Goal: Task Accomplishment & Management: Complete application form

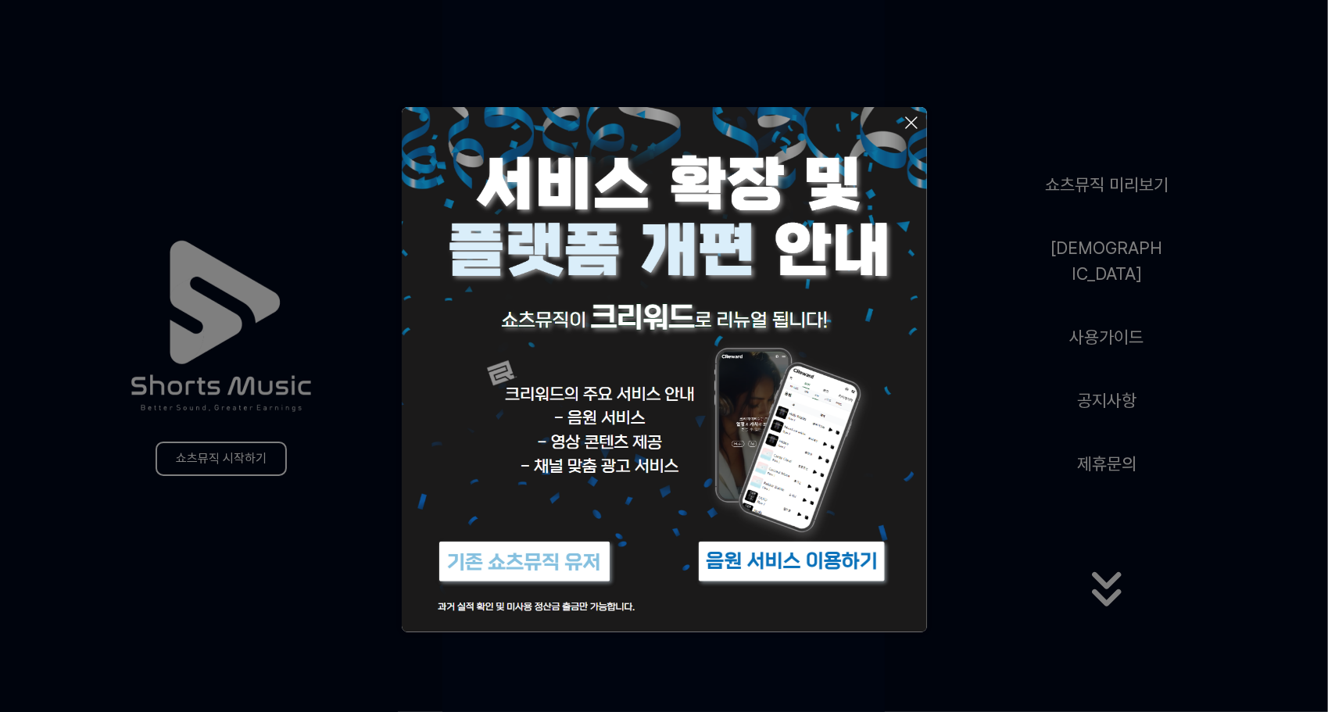
click at [907, 117] on icon at bounding box center [911, 122] width 19 height 19
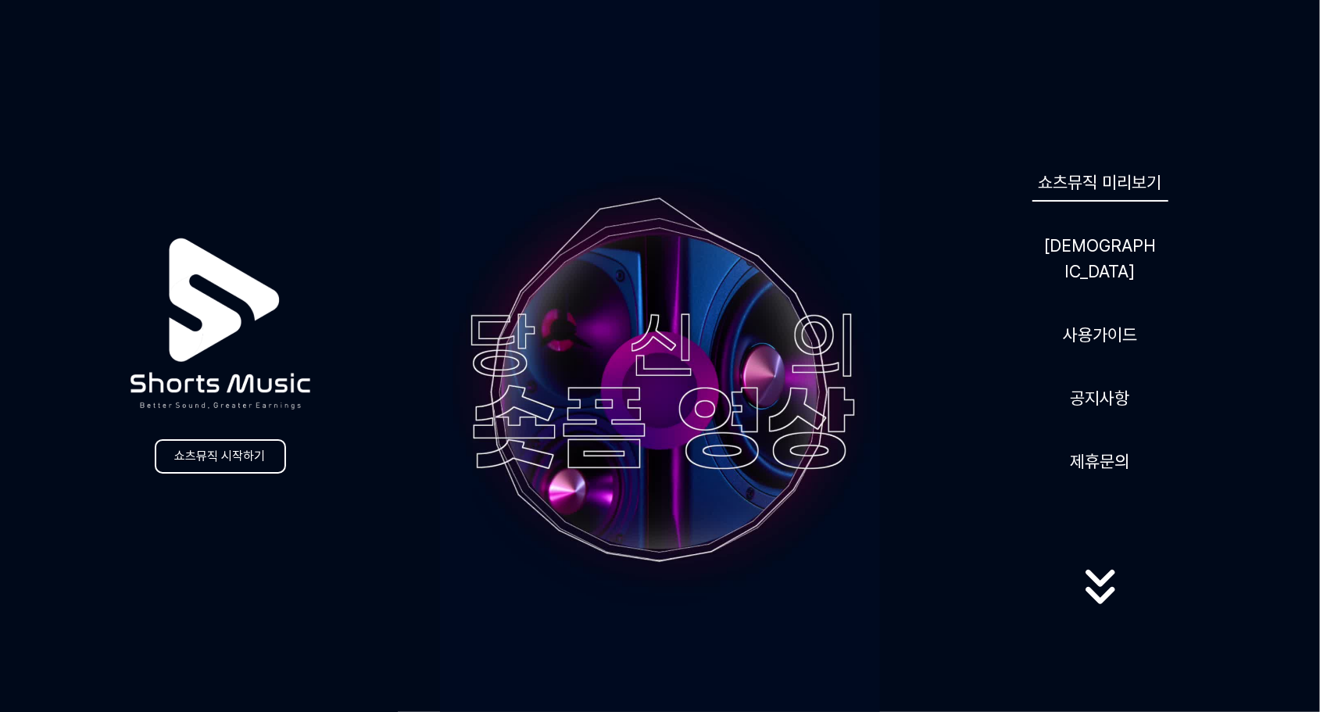
click at [1106, 199] on link "쇼츠뮤직 미리보기" at bounding box center [1101, 182] width 136 height 38
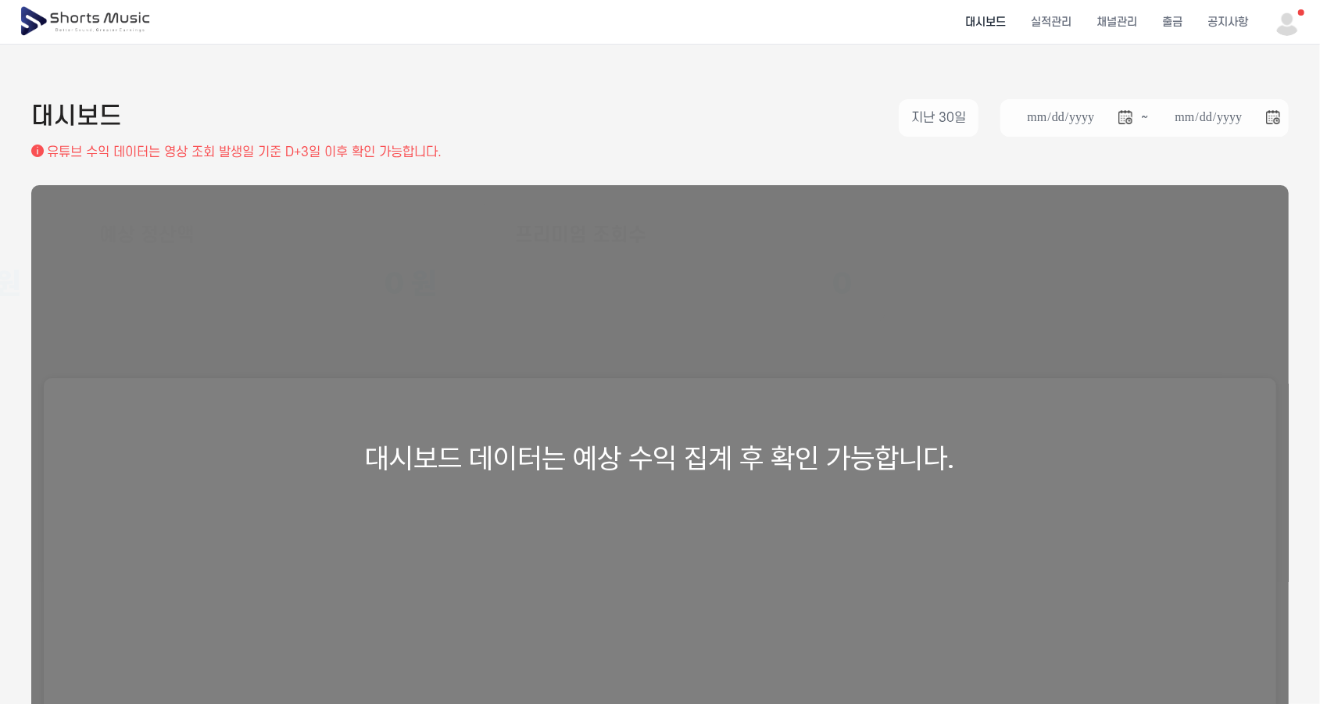
click at [1294, 30] on img at bounding box center [1287, 22] width 28 height 28
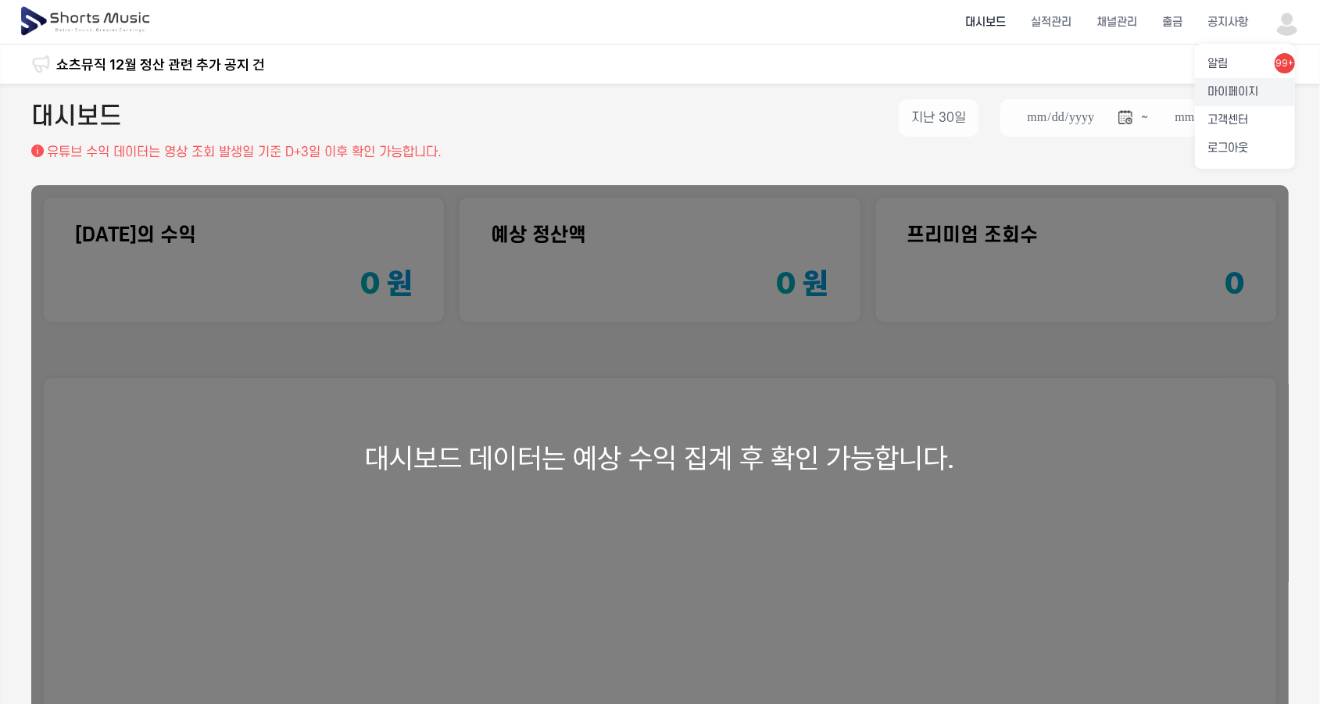
click at [1240, 95] on link "마이페이지" at bounding box center [1245, 92] width 100 height 28
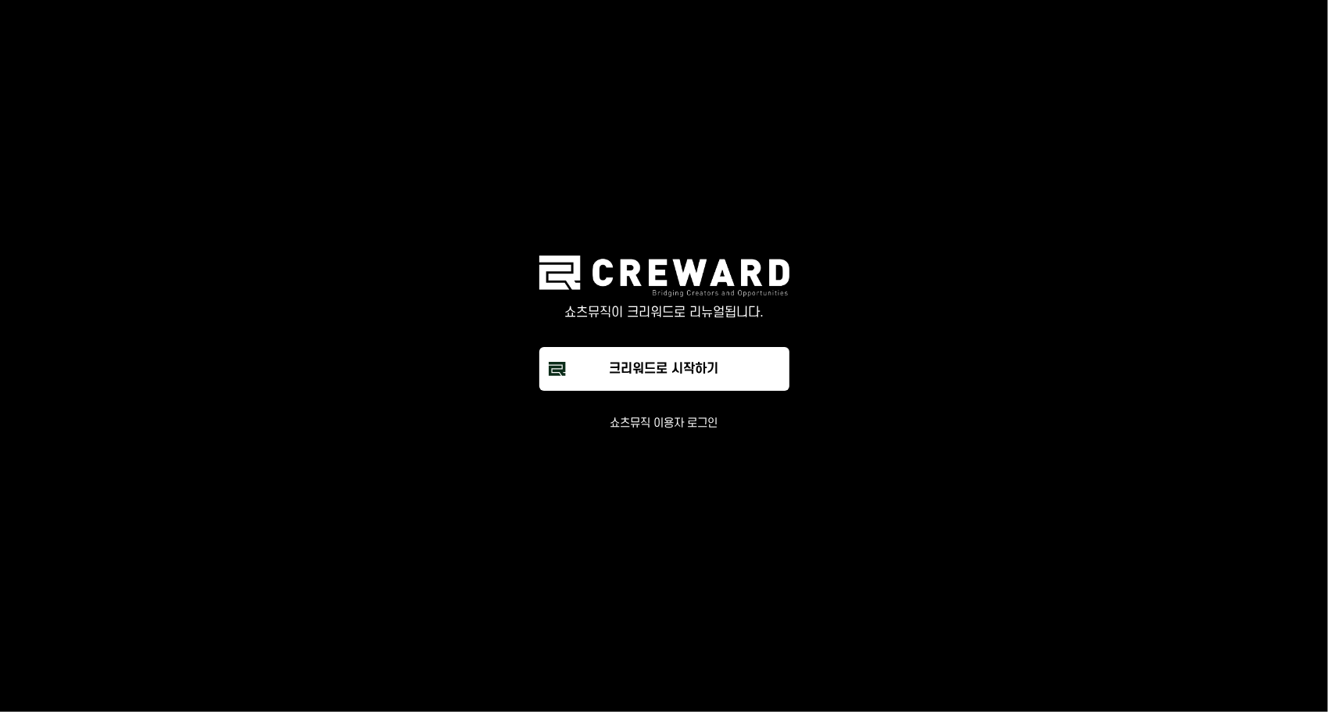
click at [677, 424] on button "쇼츠뮤직 이용자 로그인" at bounding box center [664, 424] width 108 height 16
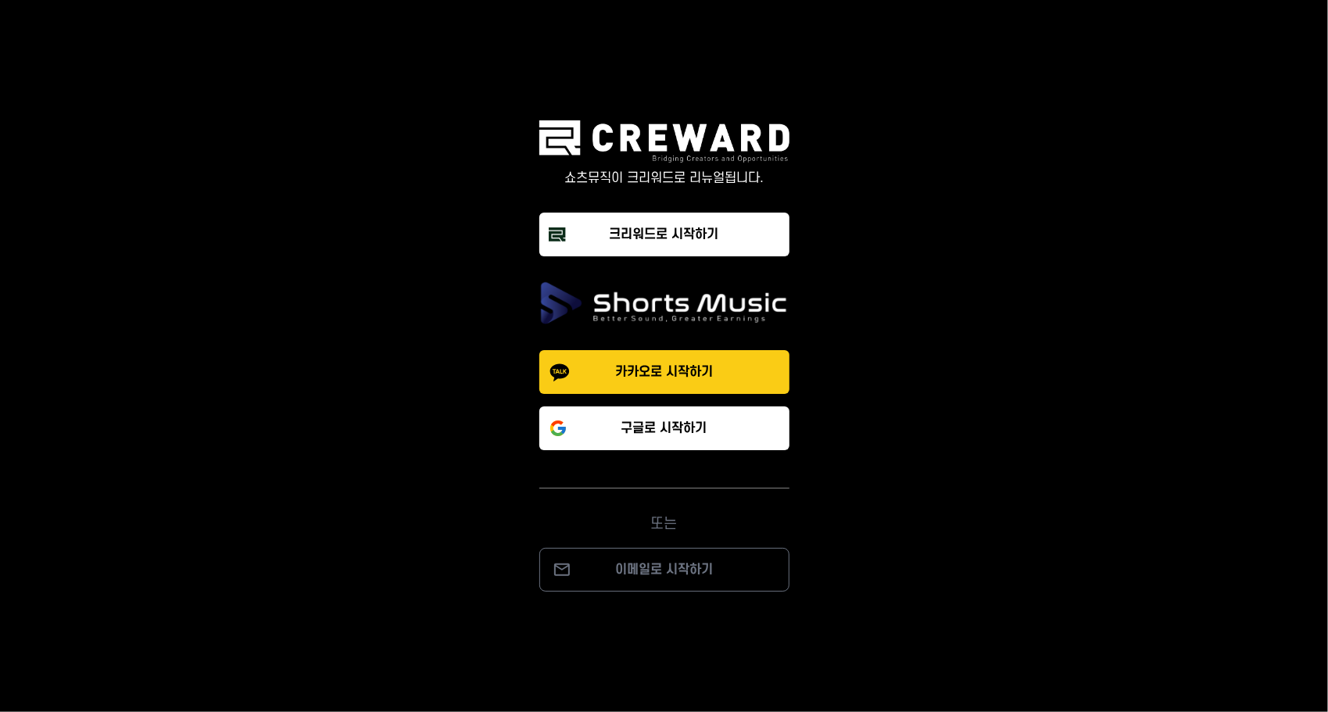
click at [648, 370] on p "카카오로 시작하기" at bounding box center [664, 372] width 98 height 19
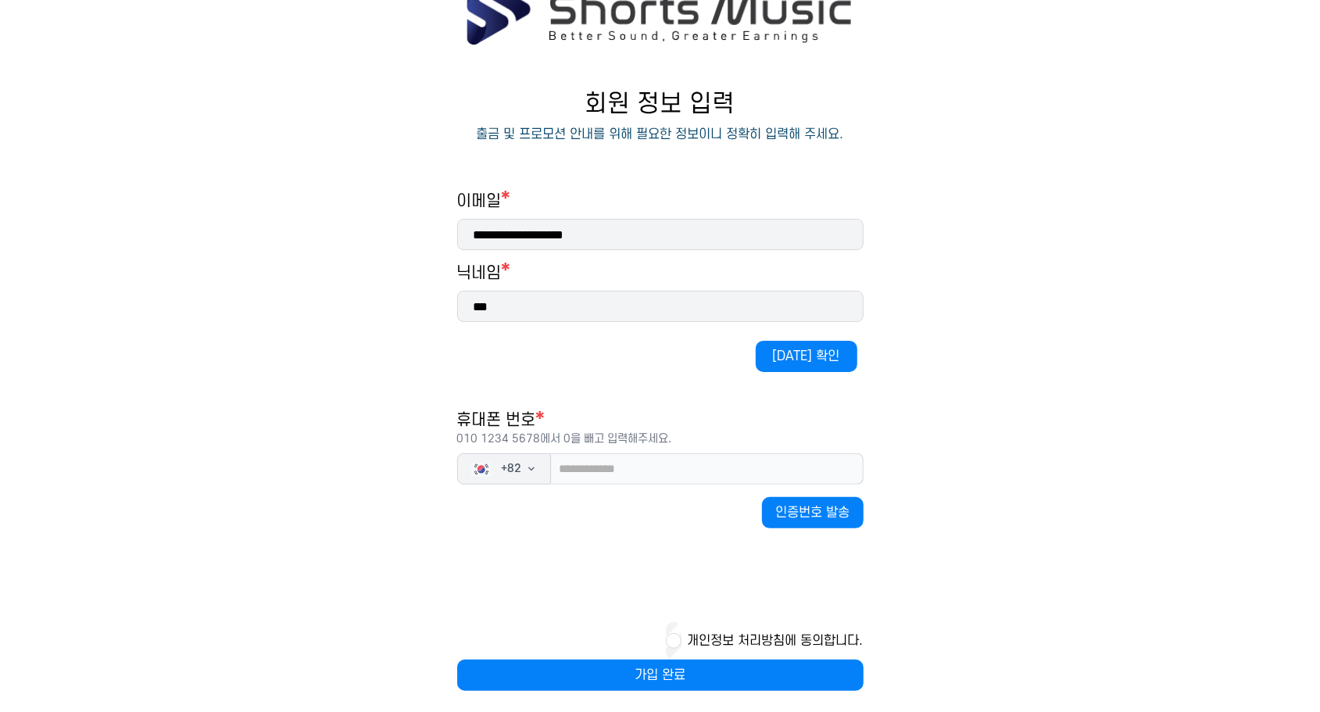
scroll to position [100, 0]
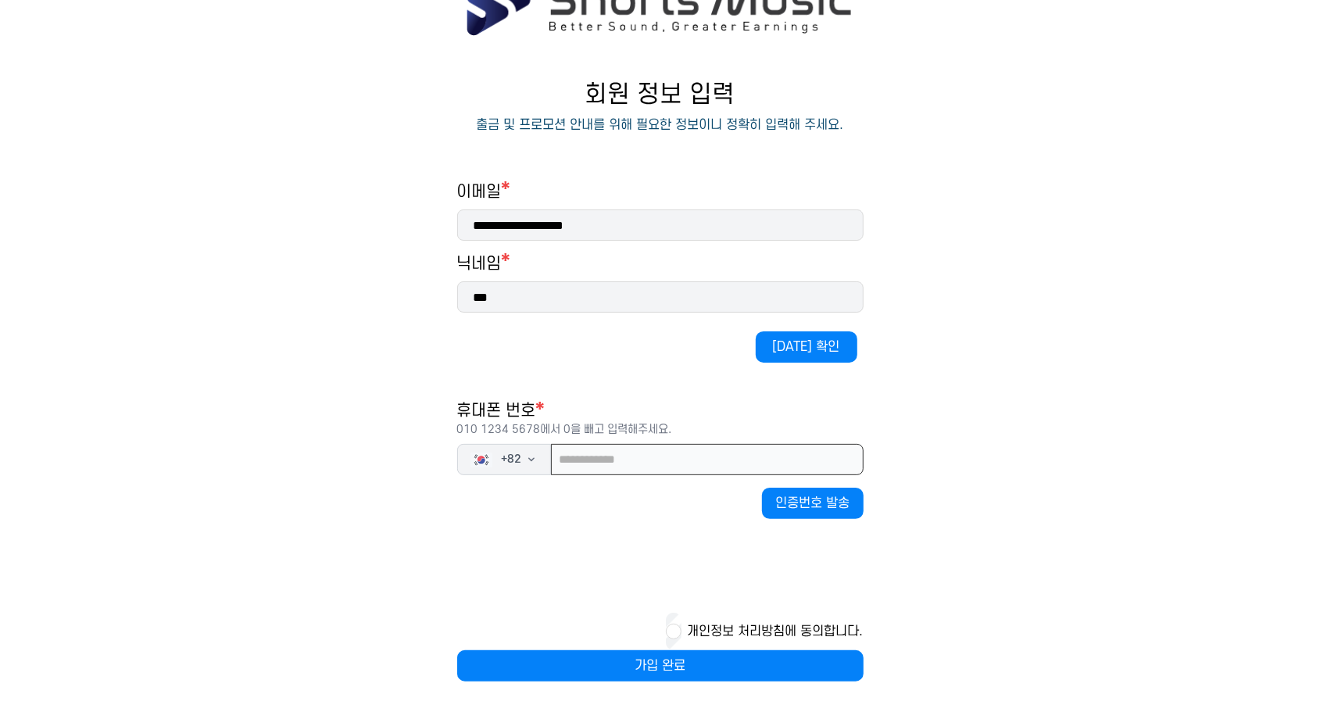
click at [588, 462] on input "tel" at bounding box center [707, 459] width 313 height 31
drag, startPoint x: 558, startPoint y: 460, endPoint x: 571, endPoint y: 500, distance: 41.8
click at [558, 464] on input "**********" at bounding box center [707, 459] width 313 height 31
click at [703, 470] on input "**********" at bounding box center [707, 459] width 313 height 31
click at [690, 461] on input "**********" at bounding box center [707, 459] width 313 height 31
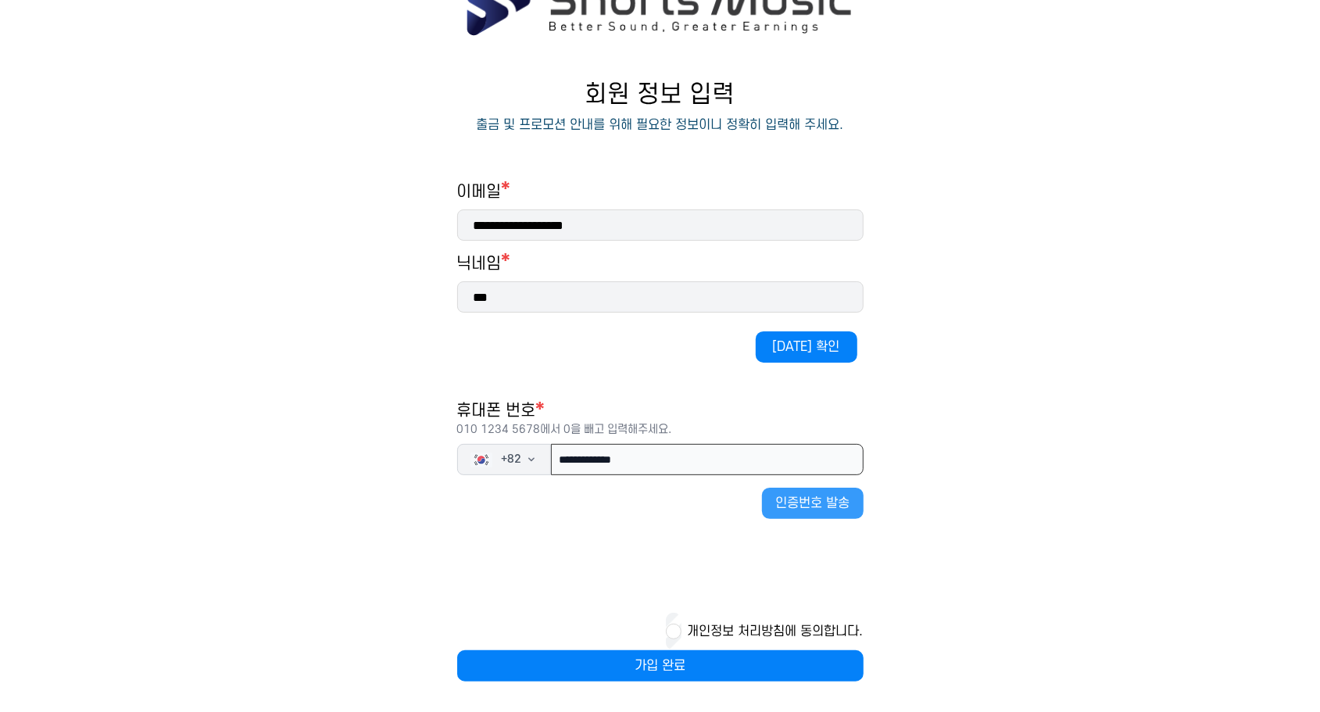
type input "**********"
click at [825, 507] on button "인증번호 발송" at bounding box center [813, 503] width 102 height 31
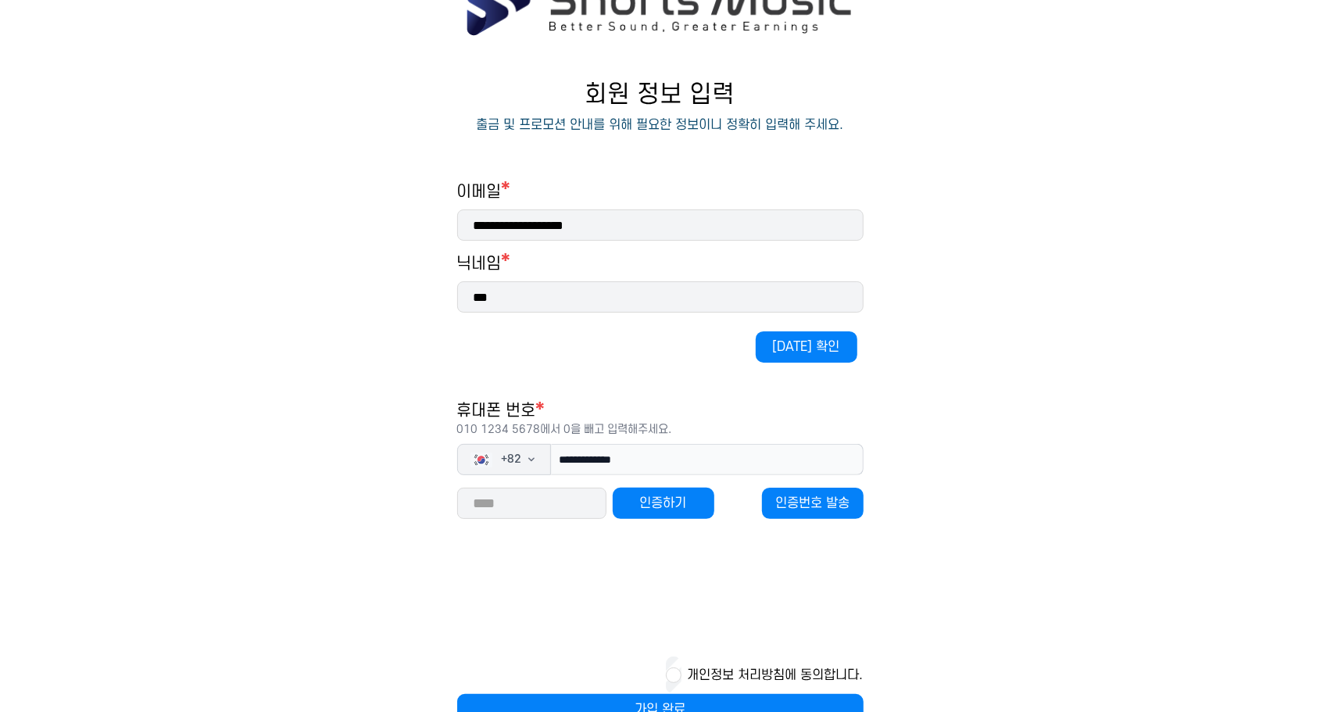
click at [559, 500] on input "number" at bounding box center [531, 503] width 149 height 31
click at [681, 507] on button "인증하기" at bounding box center [664, 503] width 102 height 31
drag, startPoint x: 532, startPoint y: 504, endPoint x: 453, endPoint y: 499, distance: 79.1
click at [453, 499] on div "**********" at bounding box center [660, 403] width 469 height 707
type input "*****"
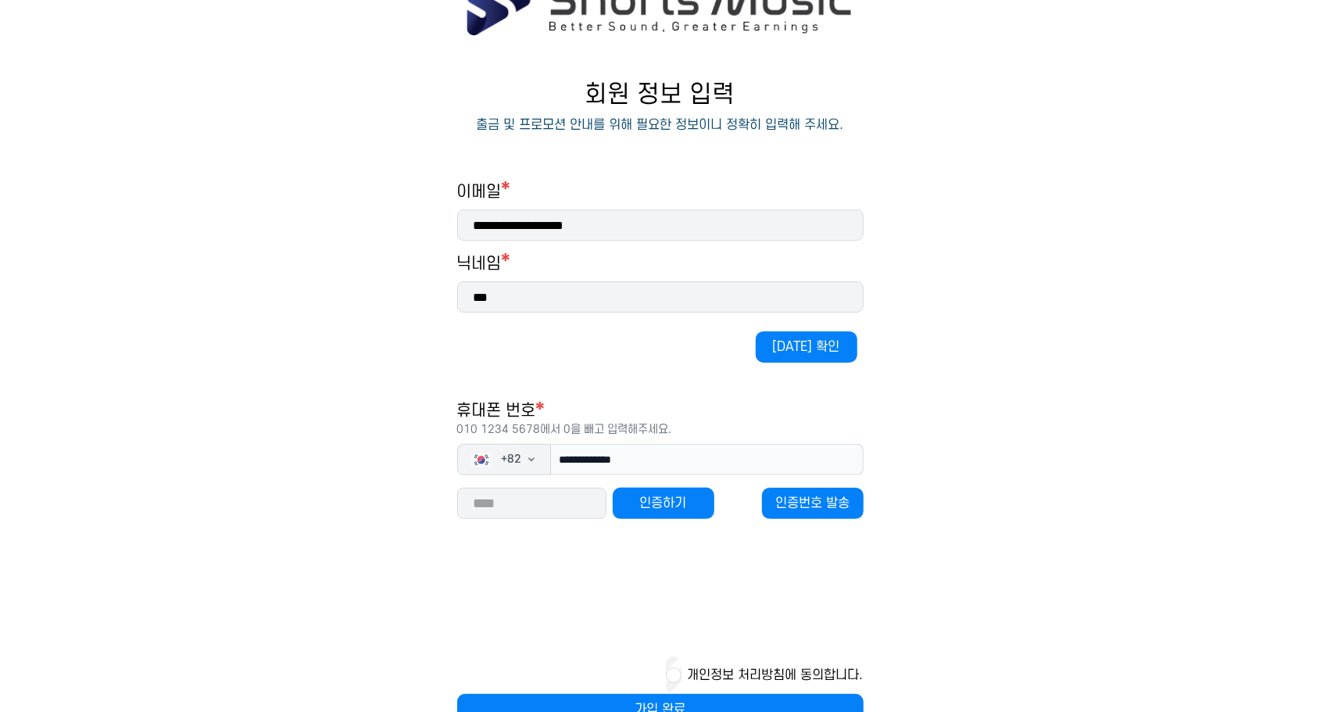
click at [575, 571] on div "**********" at bounding box center [660, 453] width 406 height 544
click at [661, 507] on button "인증하기" at bounding box center [664, 503] width 102 height 31
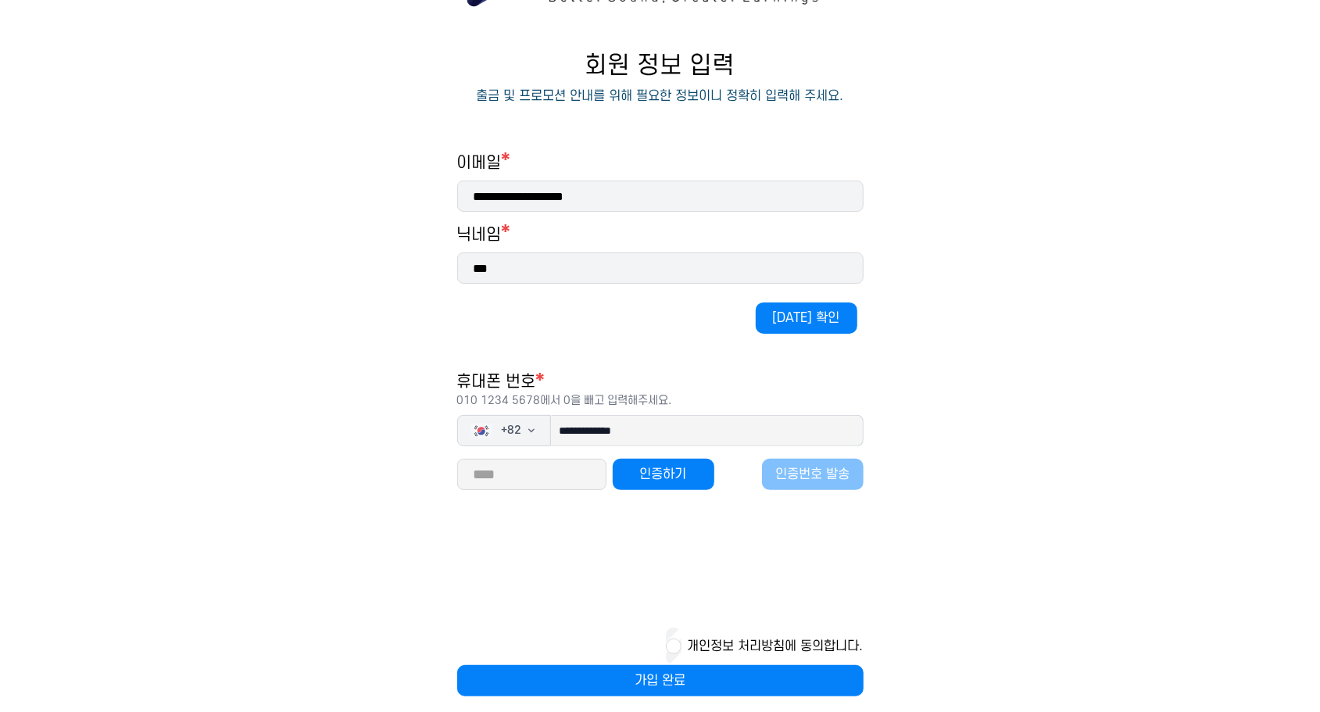
scroll to position [144, 0]
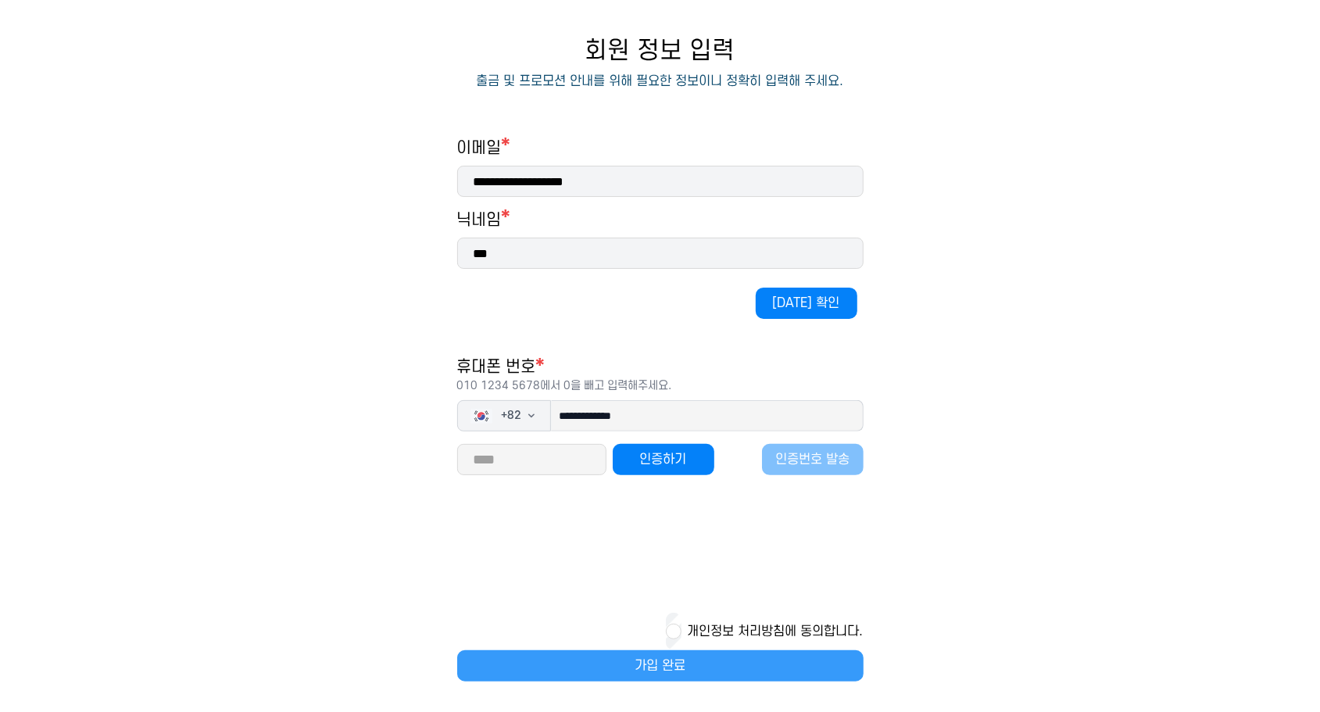
click at [658, 660] on button "가입 완료" at bounding box center [660, 665] width 406 height 31
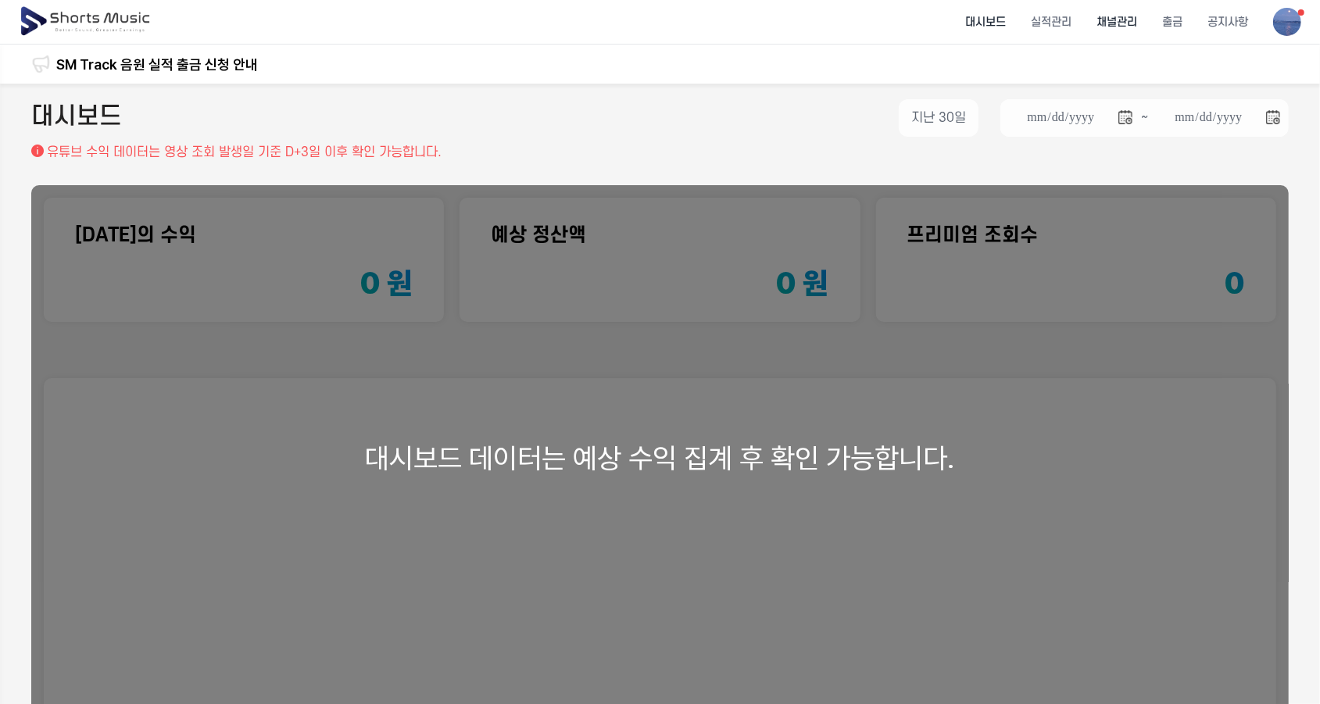
click at [1127, 23] on li "채널관리" at bounding box center [1117, 22] width 66 height 41
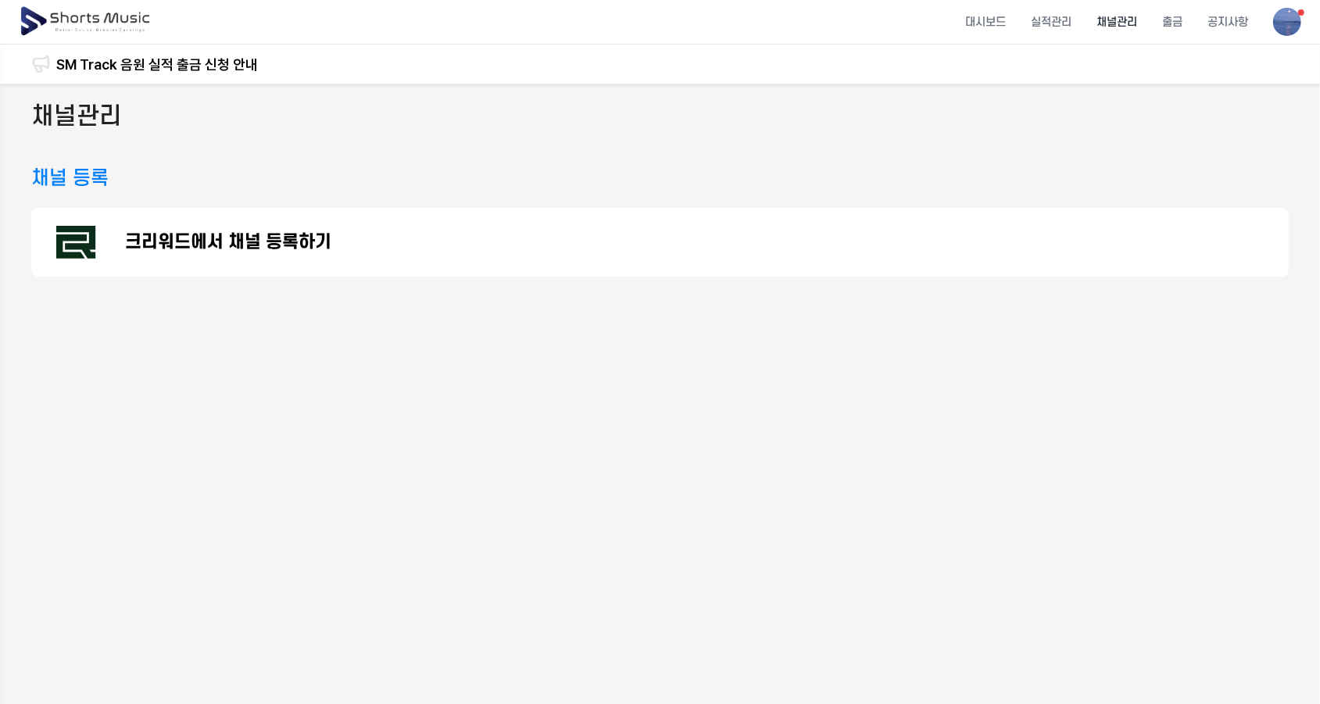
click at [219, 243] on p "크리워드에서 채널 등록하기" at bounding box center [228, 242] width 206 height 19
click at [986, 23] on li "대시보드" at bounding box center [986, 22] width 66 height 41
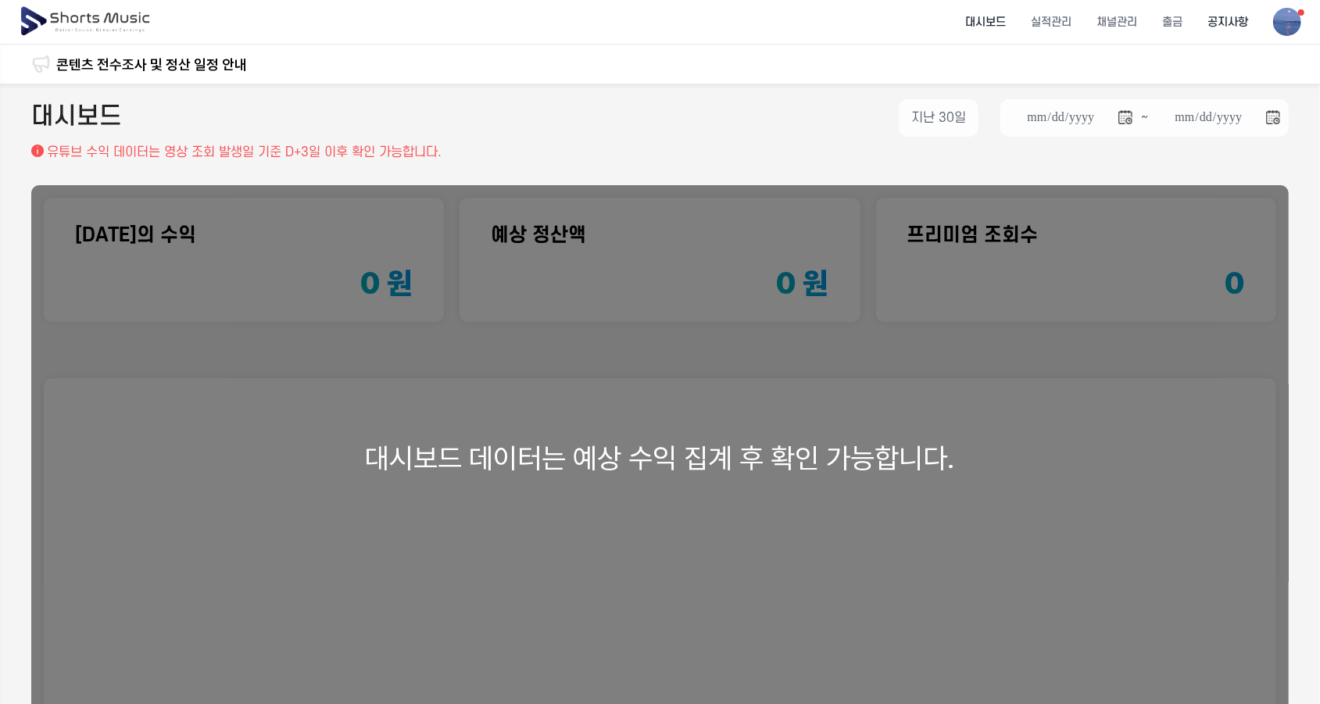
click at [1229, 24] on li "공지사항" at bounding box center [1228, 22] width 66 height 41
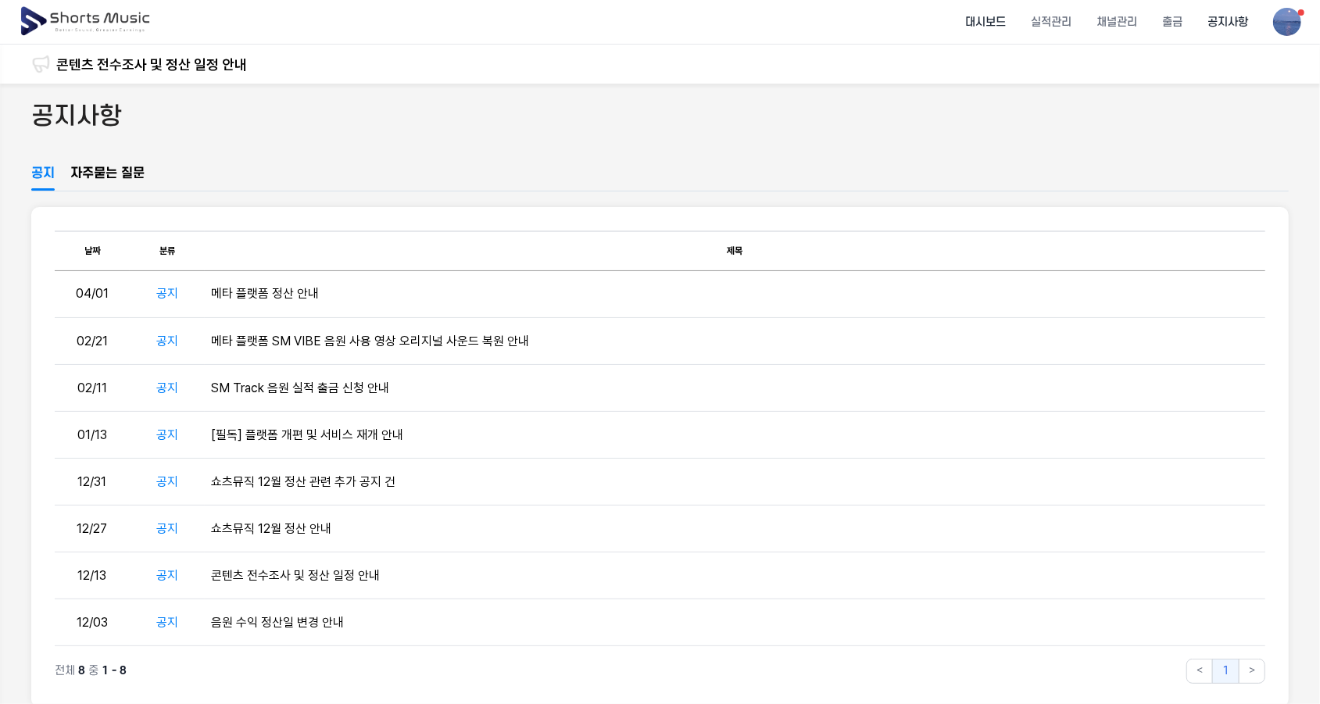
click at [985, 27] on li "대시보드" at bounding box center [986, 22] width 66 height 41
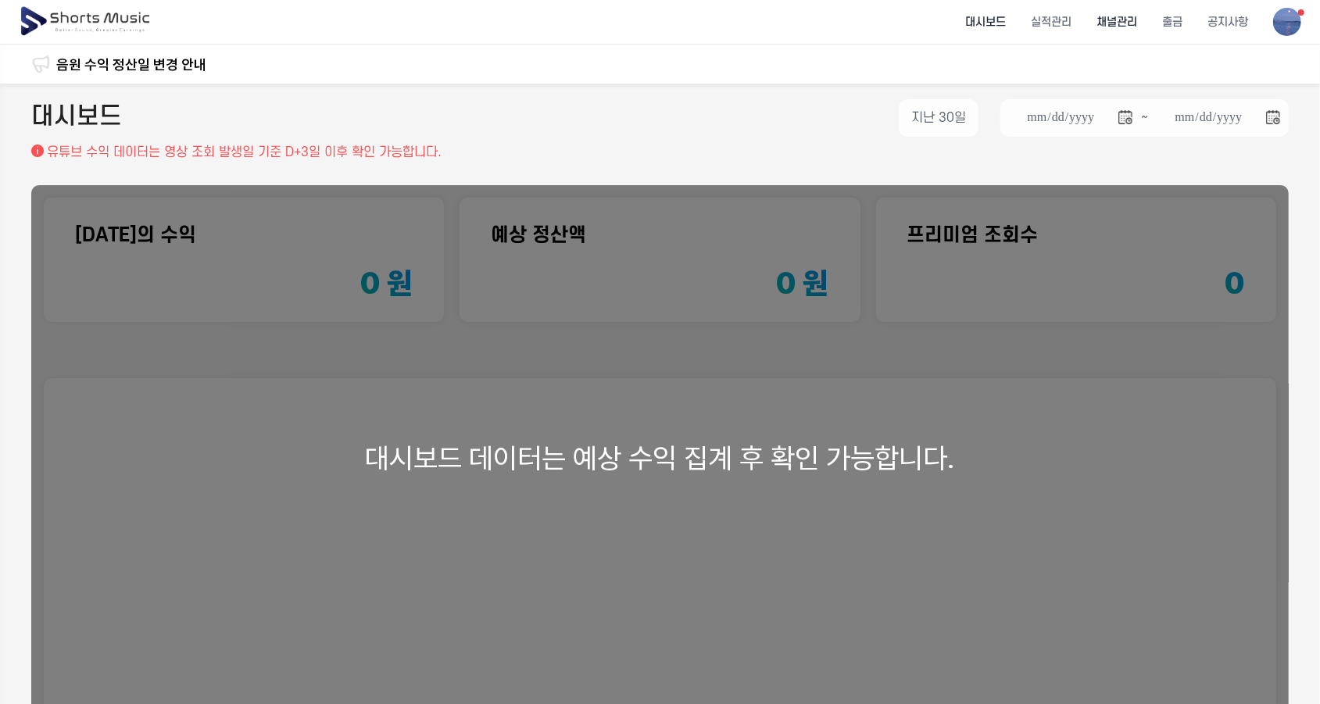
click at [1113, 30] on li "채널관리" at bounding box center [1117, 22] width 66 height 41
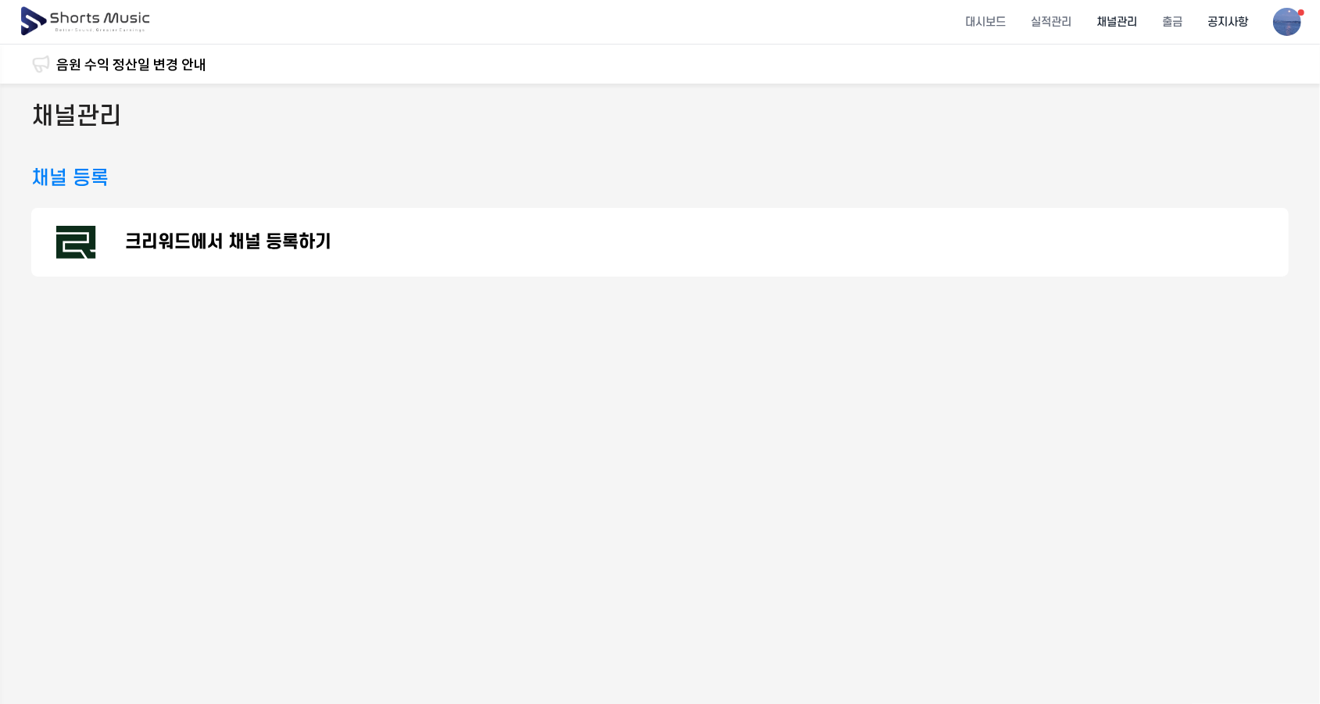
click at [1226, 23] on li "공지사항" at bounding box center [1228, 22] width 66 height 41
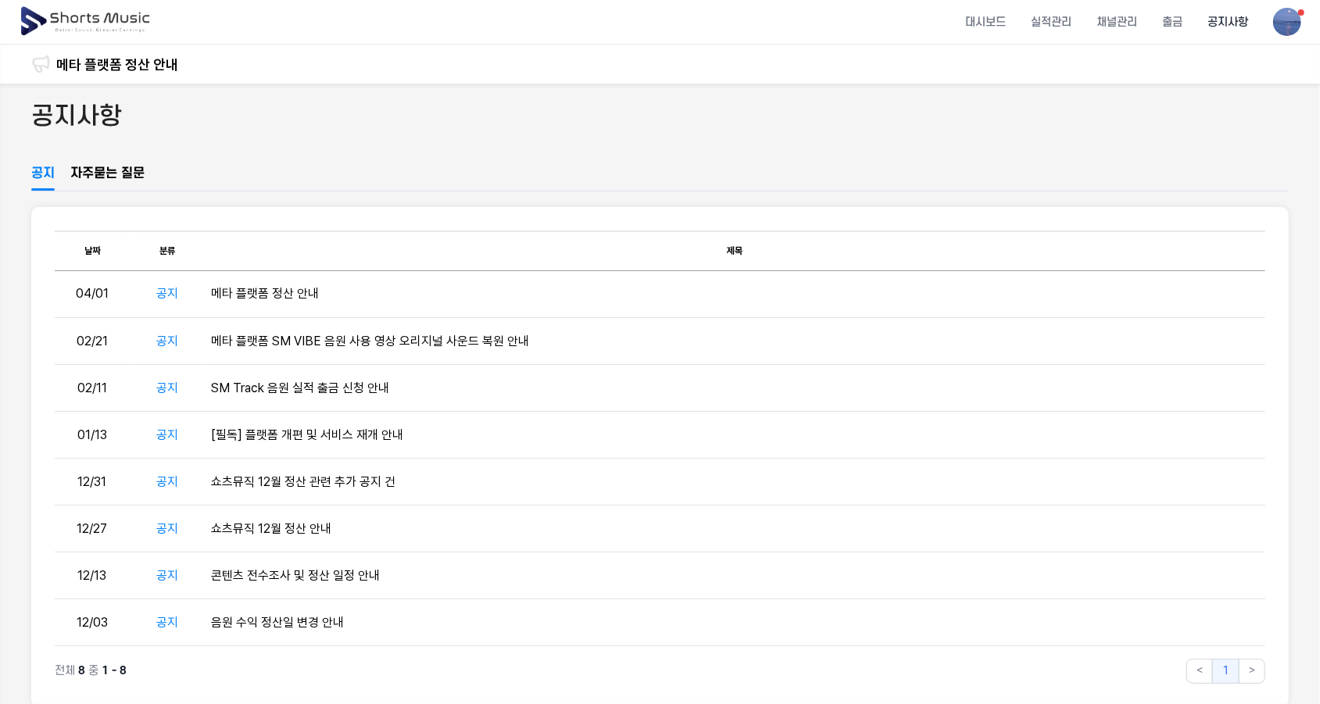
click at [1224, 20] on li "공지사항" at bounding box center [1228, 22] width 66 height 41
click at [1117, 23] on li "채널관리" at bounding box center [1117, 22] width 66 height 41
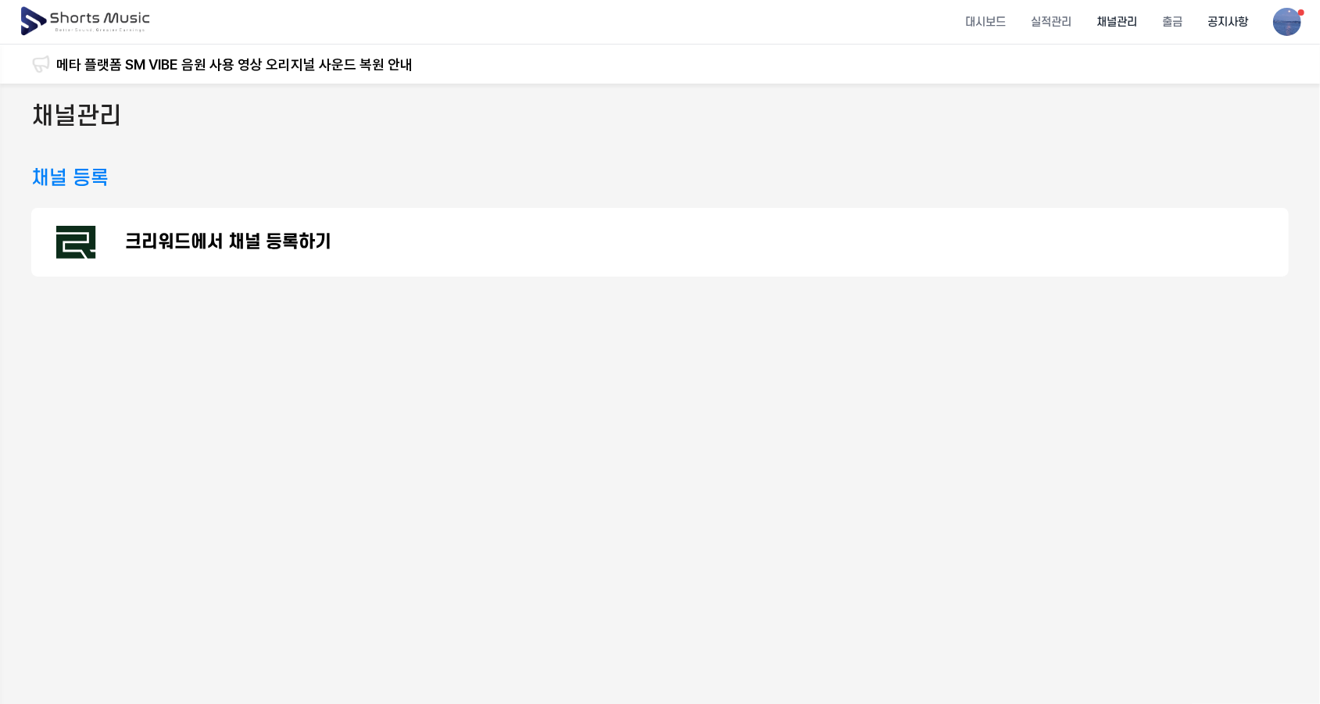
click at [1233, 16] on li "공지사항" at bounding box center [1228, 22] width 66 height 41
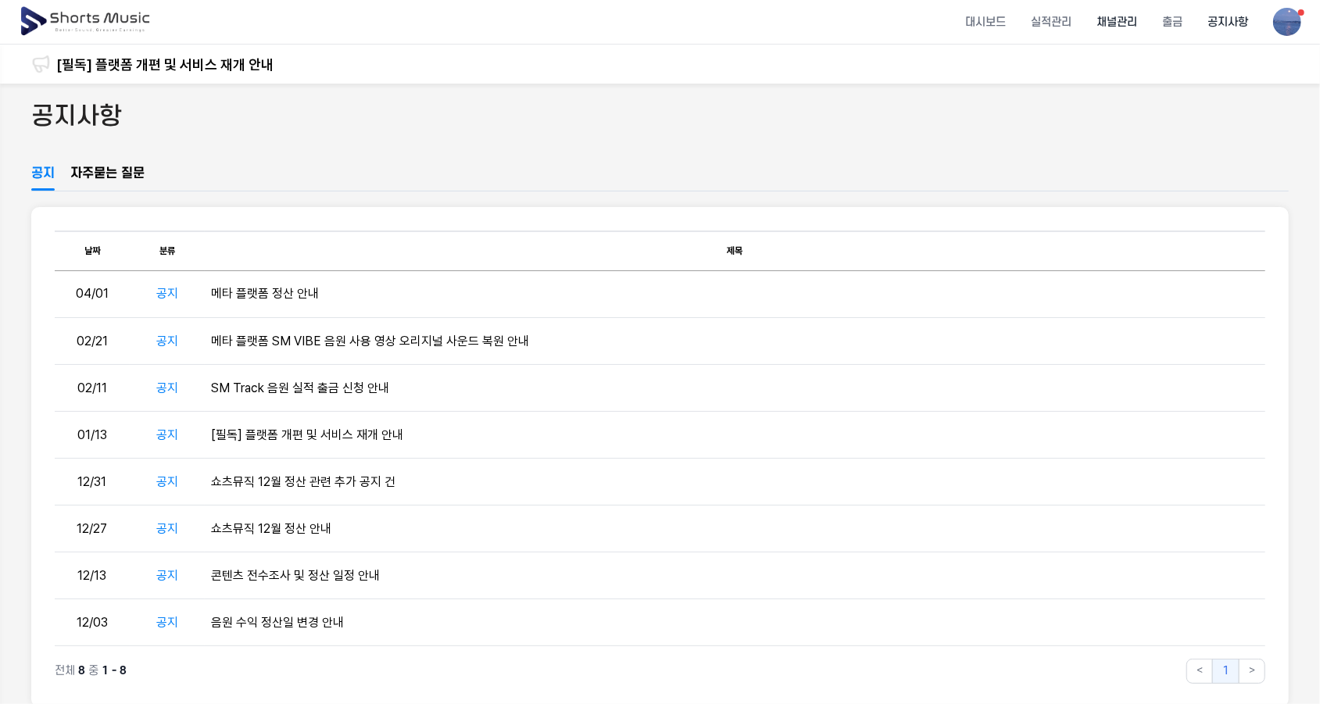
click at [1129, 23] on li "채널관리" at bounding box center [1117, 22] width 66 height 41
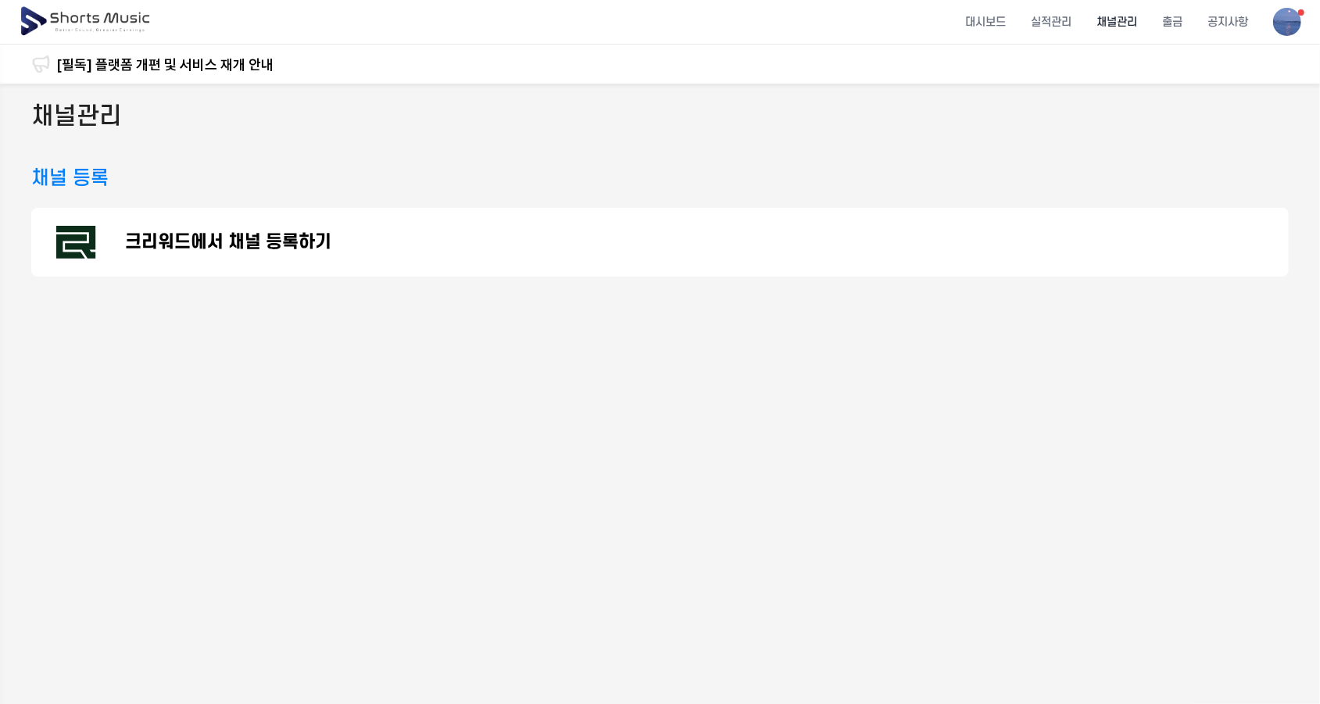
click at [234, 233] on p "크리워드에서 채널 등록하기" at bounding box center [228, 242] width 206 height 19
click at [976, 14] on li "대시보드" at bounding box center [986, 22] width 66 height 41
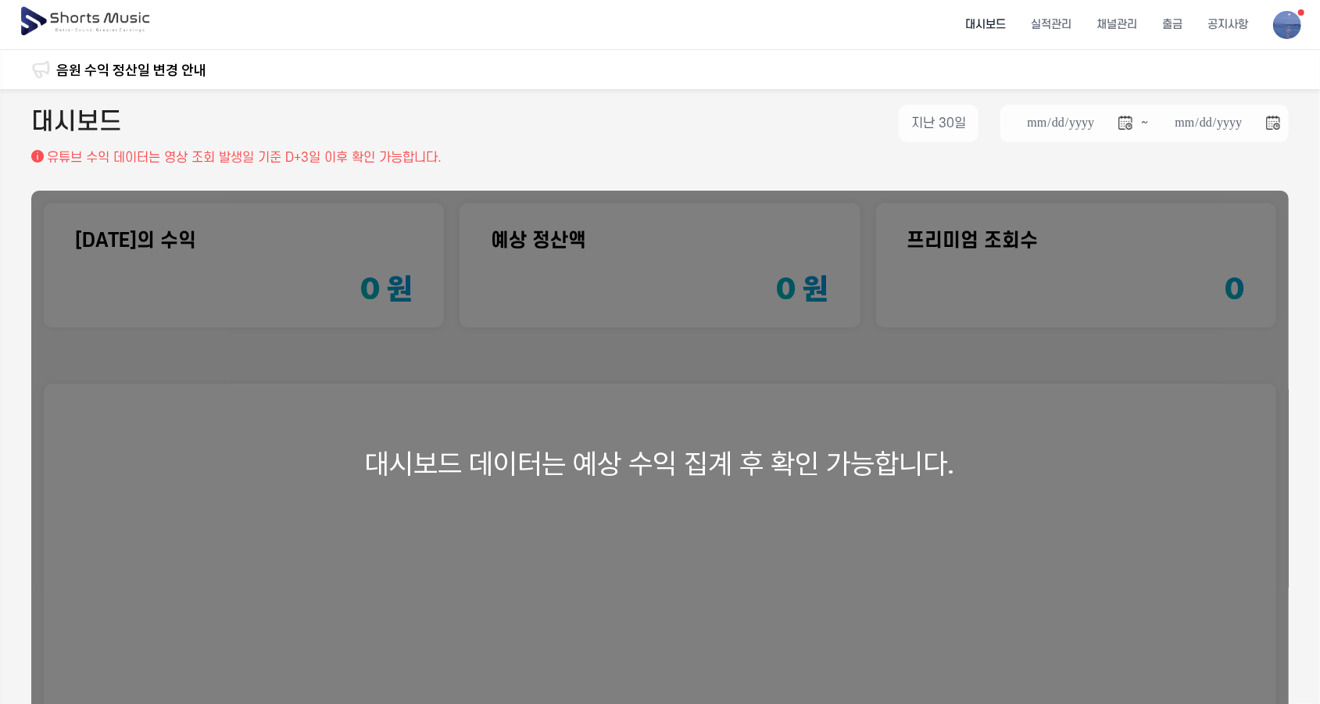
click at [84, 16] on img at bounding box center [86, 22] width 135 height 44
click at [1127, 27] on li "채널관리" at bounding box center [1117, 24] width 66 height 41
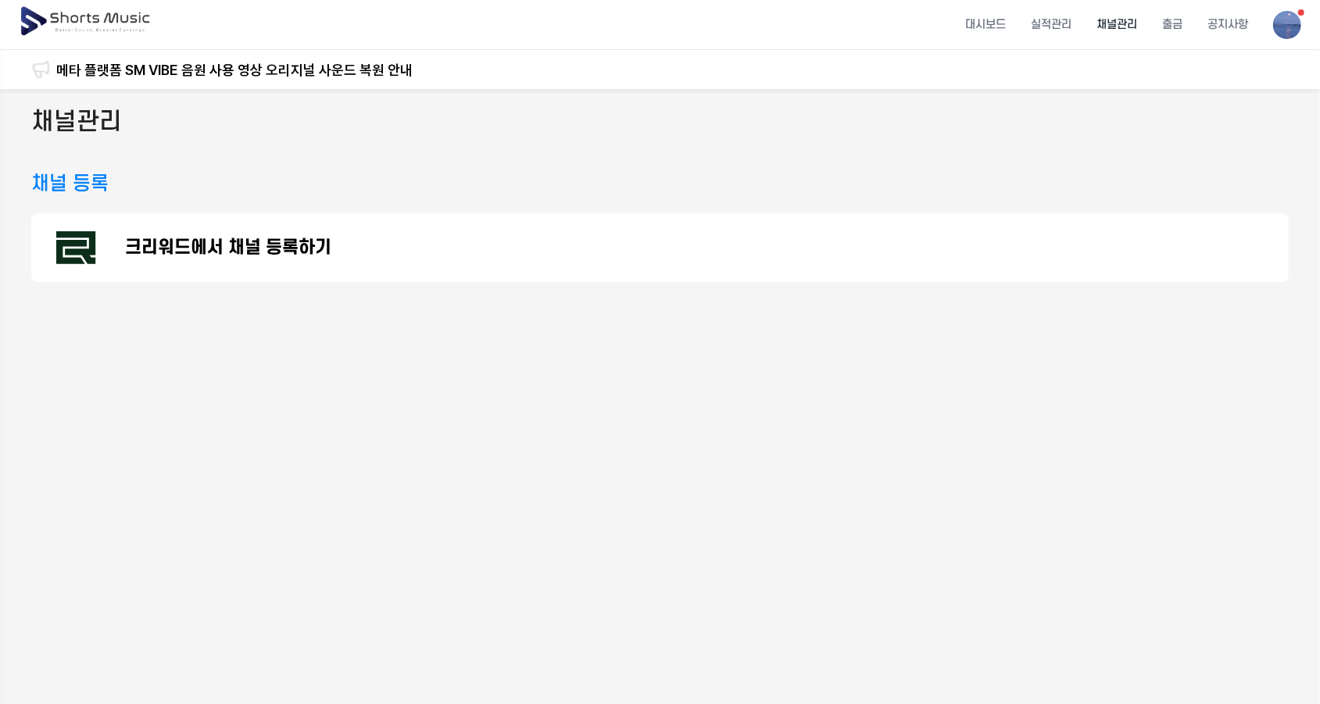
click at [170, 242] on p "크리워드에서 채널 등록하기" at bounding box center [228, 247] width 206 height 19
